Goal: Register for event/course

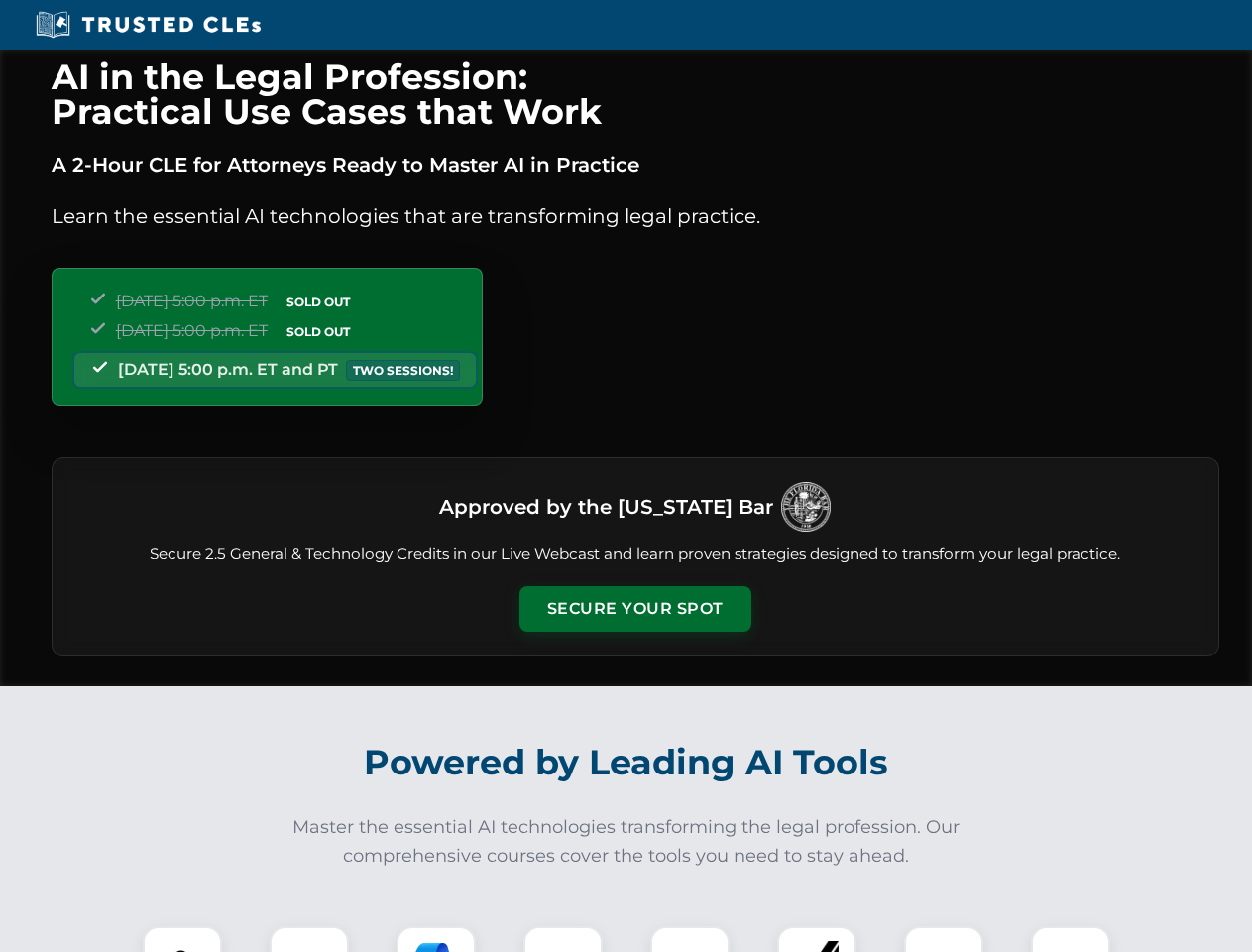
click at [634, 609] on button "Secure Your Spot" at bounding box center [635, 609] width 232 height 46
click at [183, 939] on img at bounding box center [183, 966] width 58 height 58
click at [310, 939] on div at bounding box center [310, 966] width 79 height 79
click at [436, 939] on div at bounding box center [436, 966] width 79 height 79
